Goal: Transaction & Acquisition: Purchase product/service

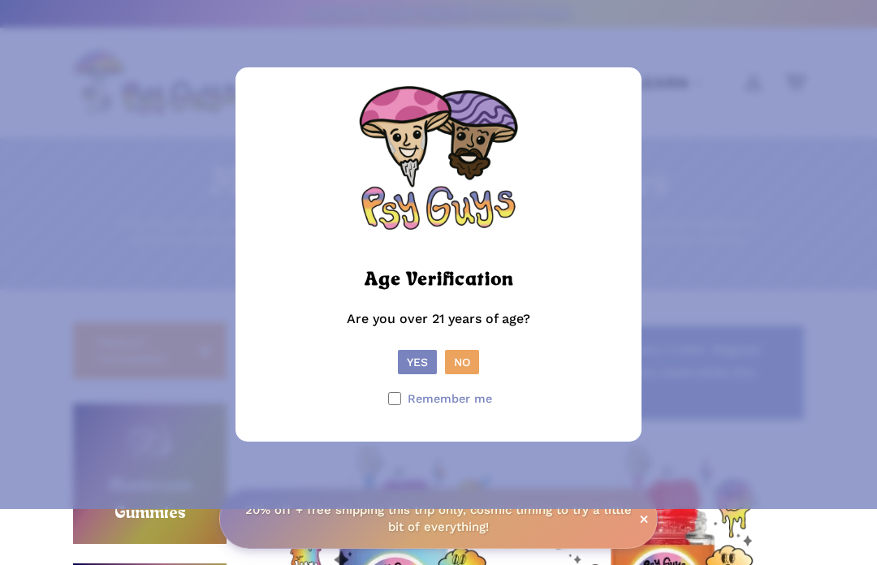
click at [408, 374] on button "Yes" at bounding box center [417, 362] width 39 height 24
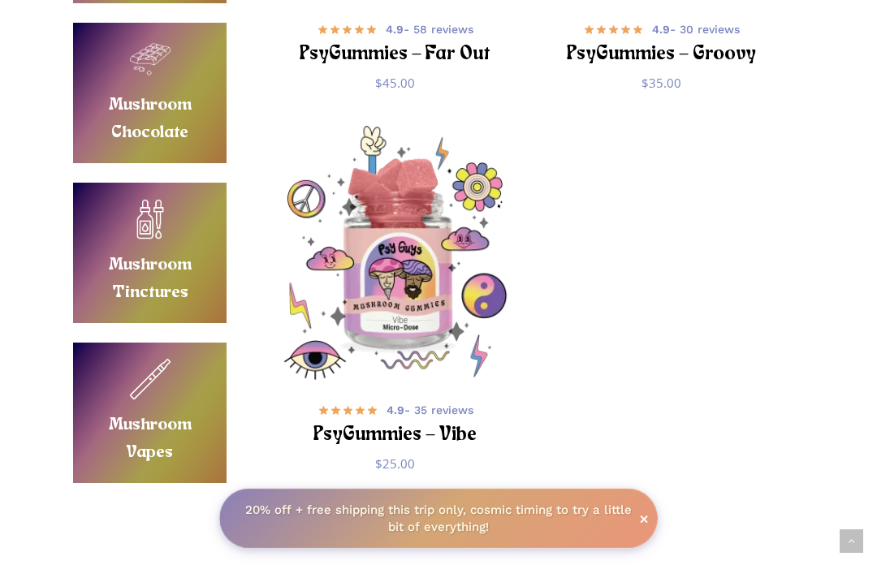
scroll to position [700, 0]
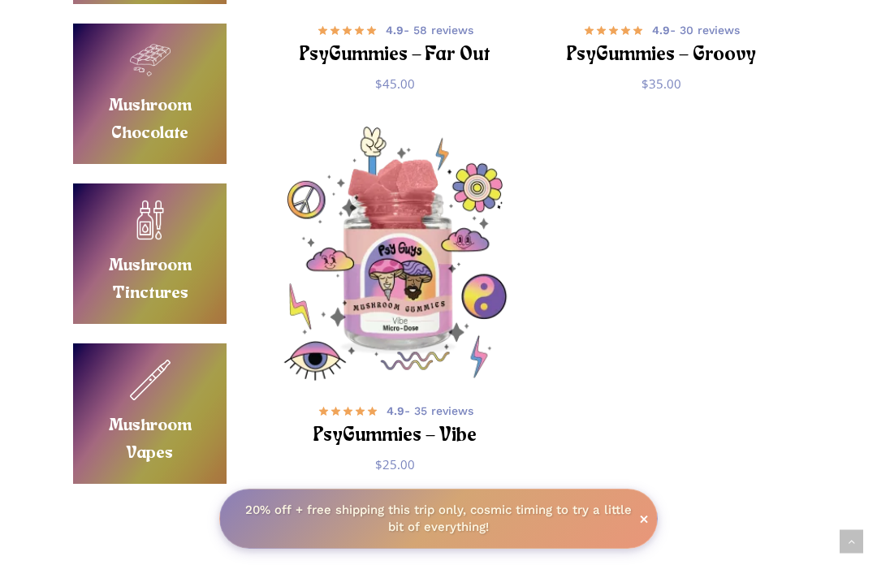
click at [139, 418] on link "Buy Mushroom Vapes" at bounding box center [149, 413] width 153 height 140
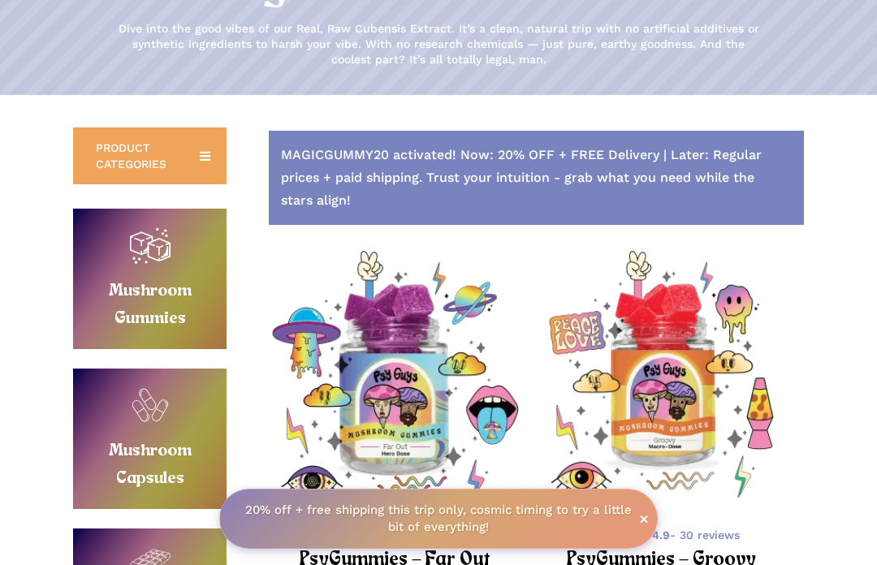
scroll to position [194, 0]
click at [129, 274] on link "Buy Mushroom Gummies" at bounding box center [149, 280] width 153 height 140
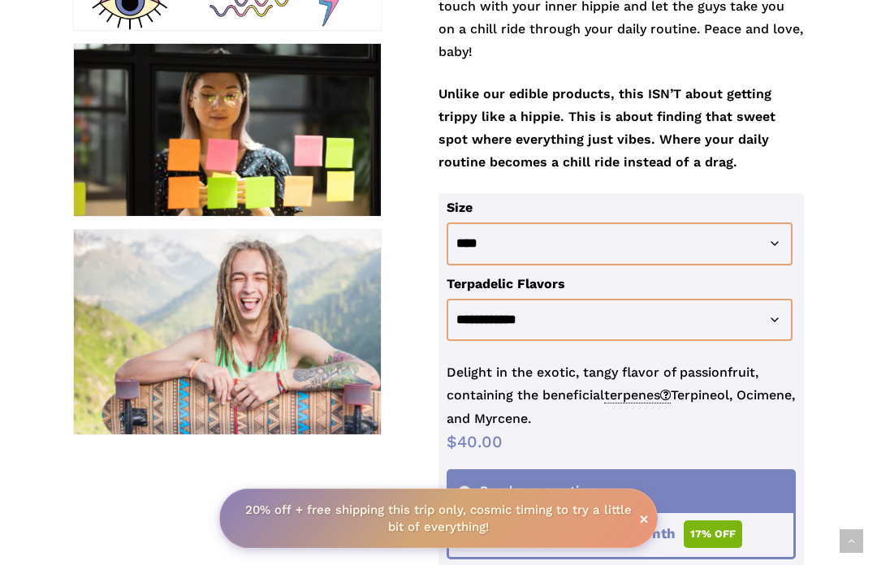
scroll to position [544, 0]
click at [473, 248] on select "**********" at bounding box center [620, 243] width 346 height 43
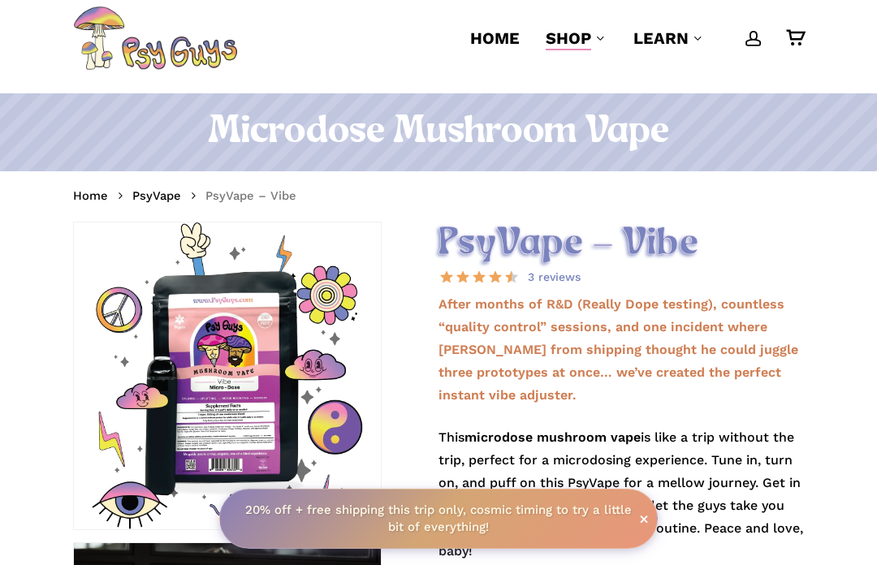
scroll to position [0, 0]
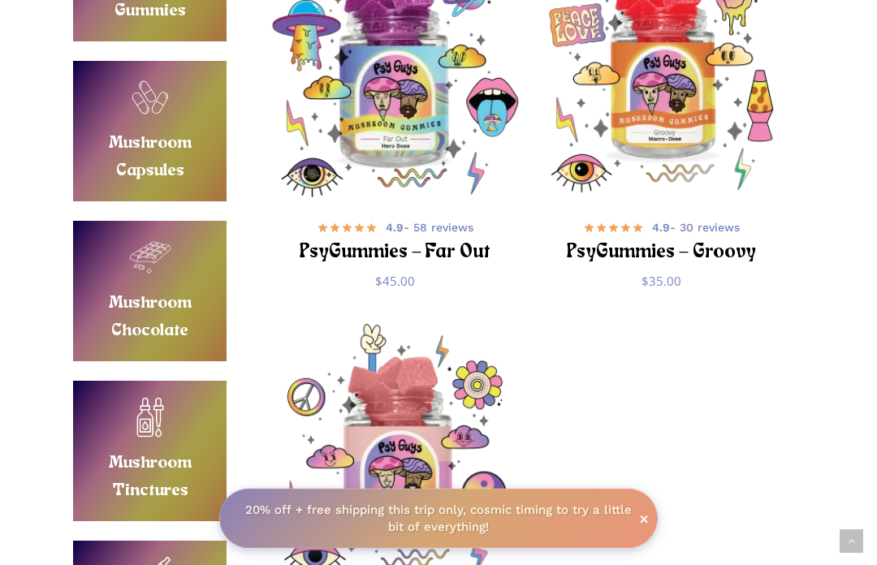
scroll to position [501, 0]
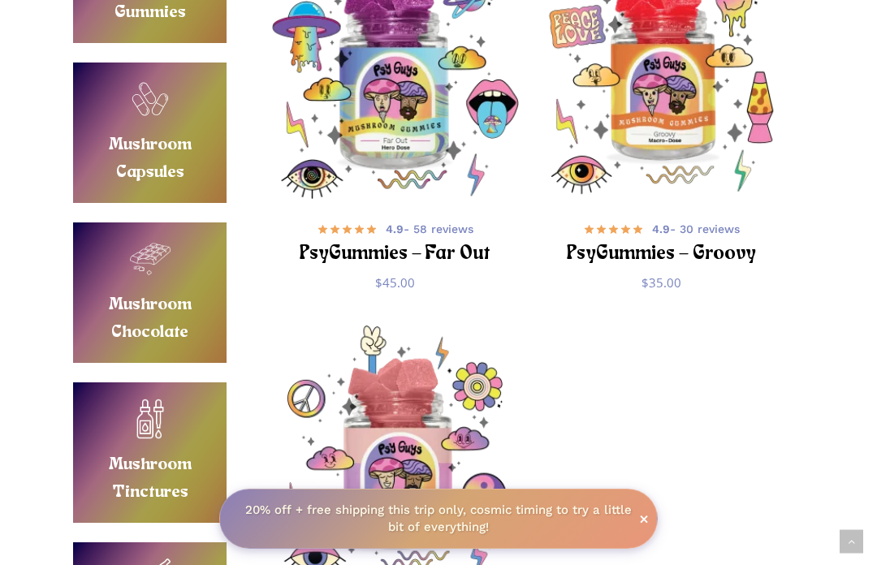
click at [664, 119] on img "PsyGummies - Groovy" at bounding box center [661, 72] width 254 height 254
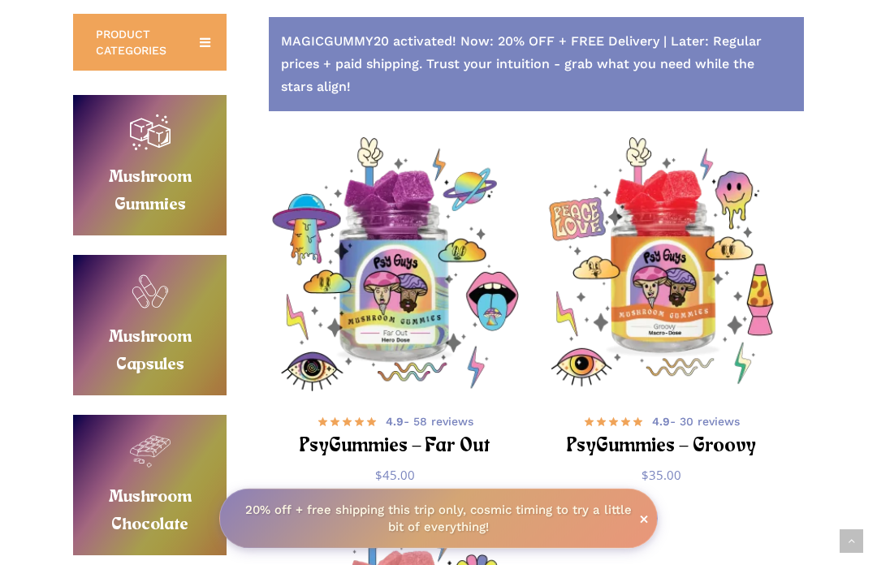
scroll to position [315, 0]
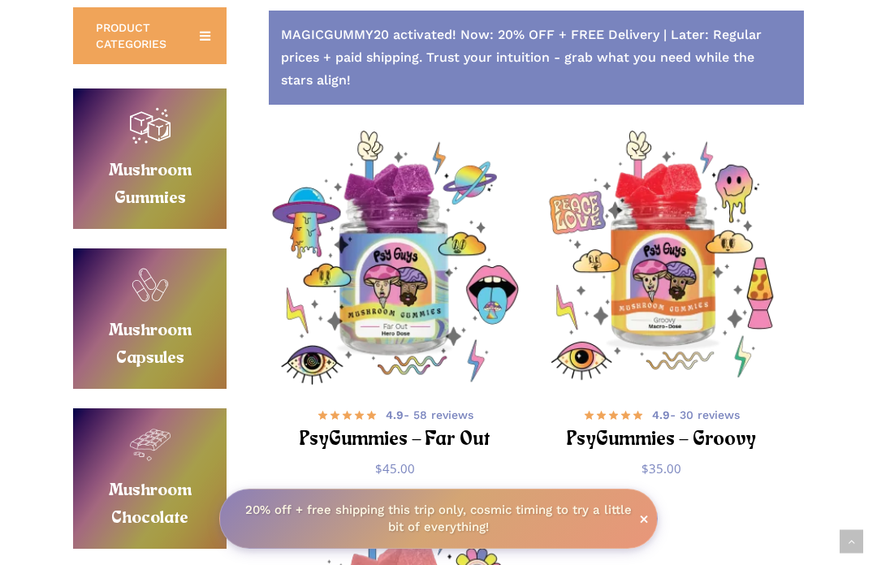
click at [361, 300] on img "PsyGummies - Far Out" at bounding box center [396, 258] width 254 height 254
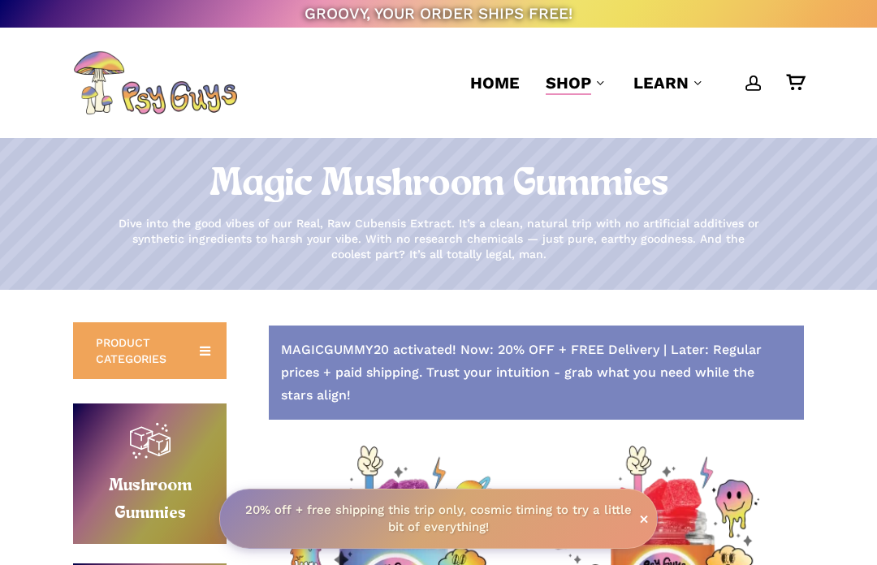
scroll to position [372, 0]
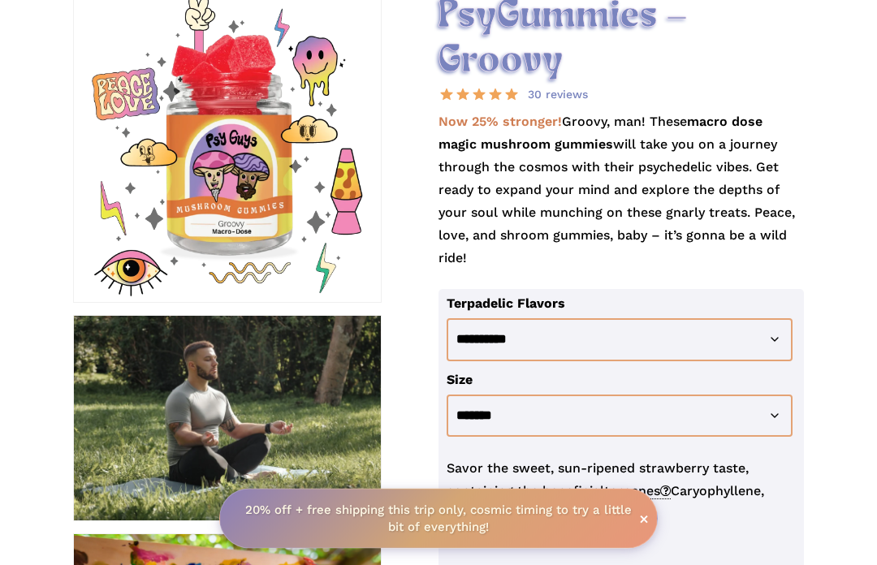
scroll to position [272, 0]
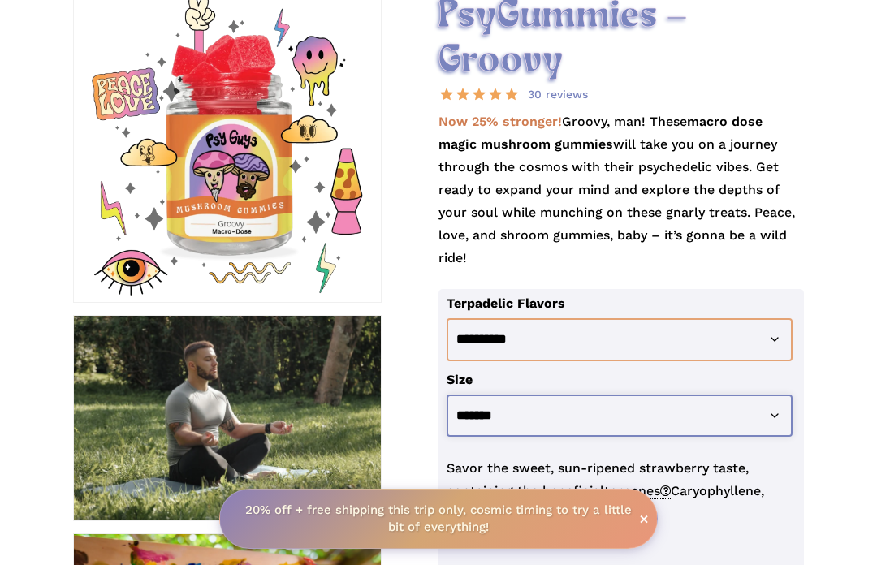
click at [475, 421] on select "**********" at bounding box center [620, 416] width 346 height 43
select select "********"
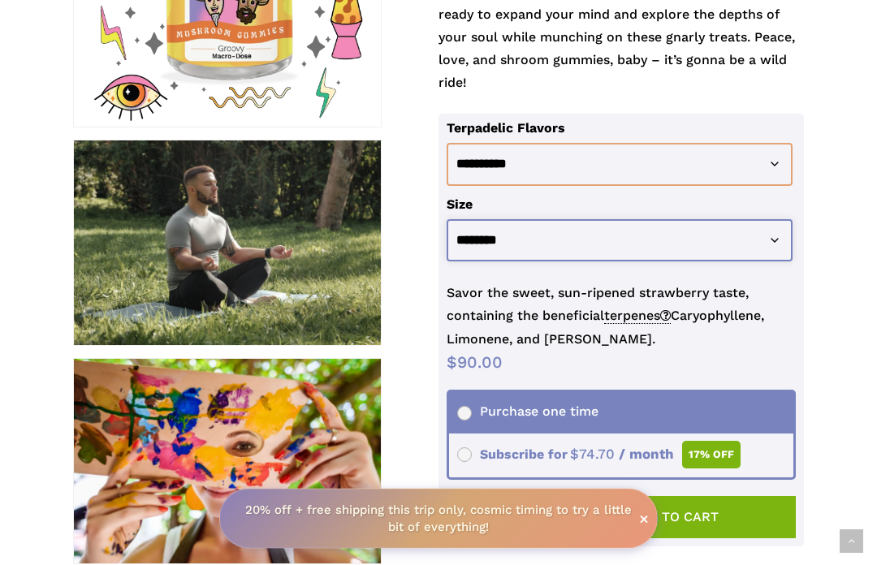
scroll to position [447, 0]
click at [476, 247] on select "**********" at bounding box center [620, 240] width 346 height 43
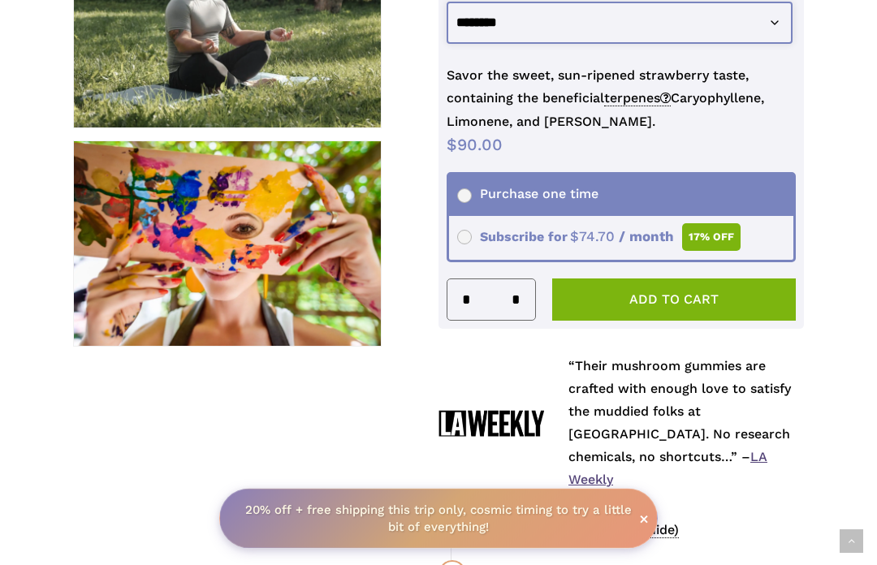
scroll to position [665, 0]
click at [614, 294] on button "Add to cart" at bounding box center [674, 300] width 244 height 42
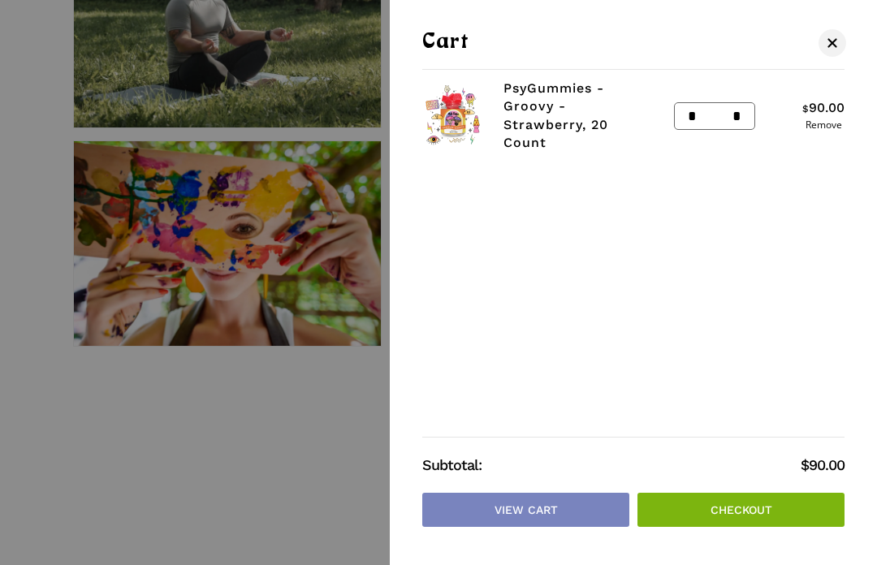
click at [832, 32] on link "Close Cart" at bounding box center [832, 42] width 24 height 20
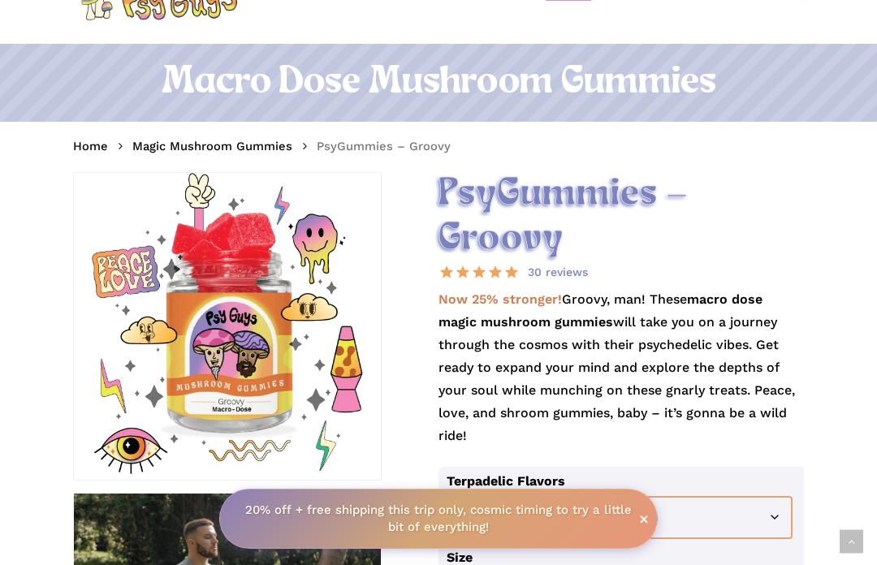
scroll to position [0, 0]
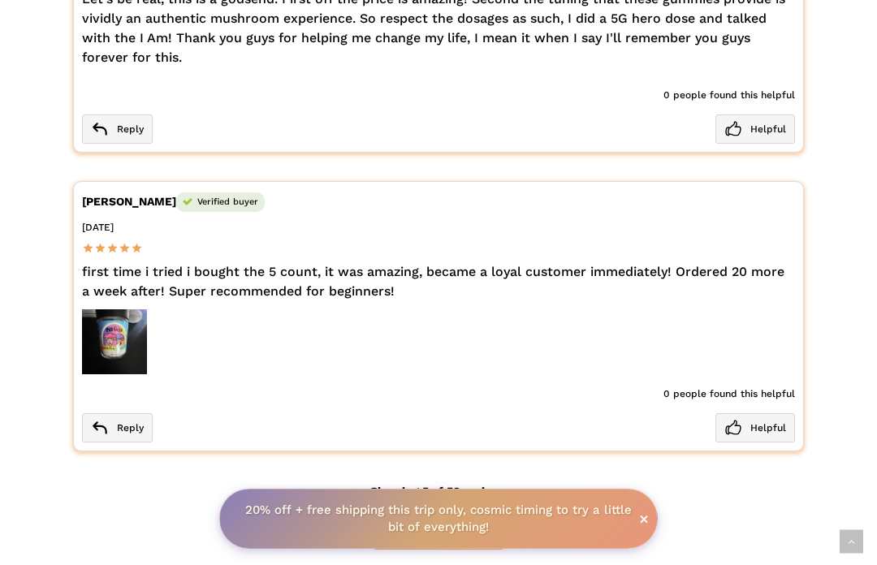
scroll to position [3699, 0]
